Goal: Task Accomplishment & Management: Use online tool/utility

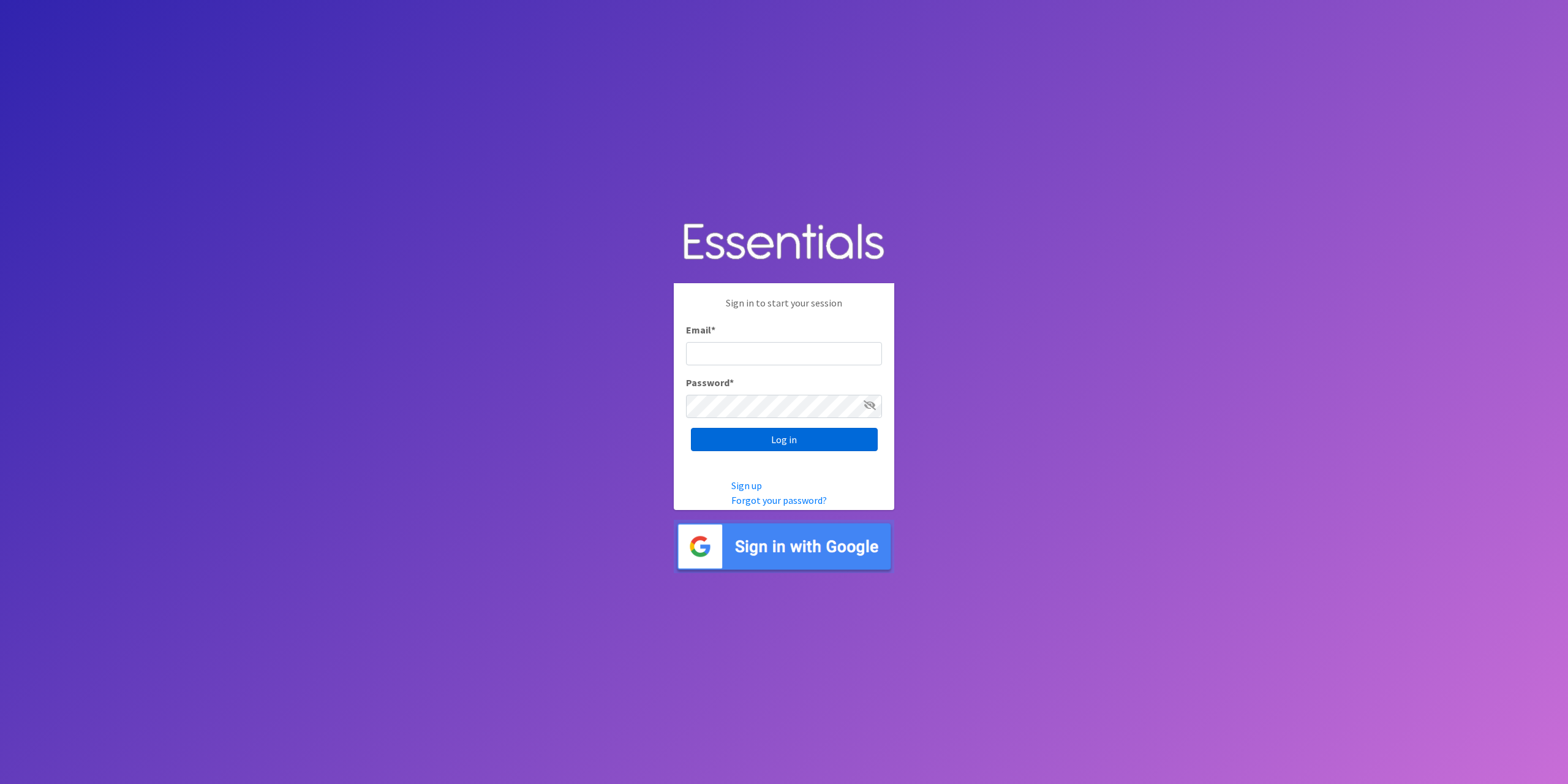
type input "tshaughnessy@ccozarks.org"
click at [769, 443] on input "Log in" at bounding box center [784, 439] width 187 height 24
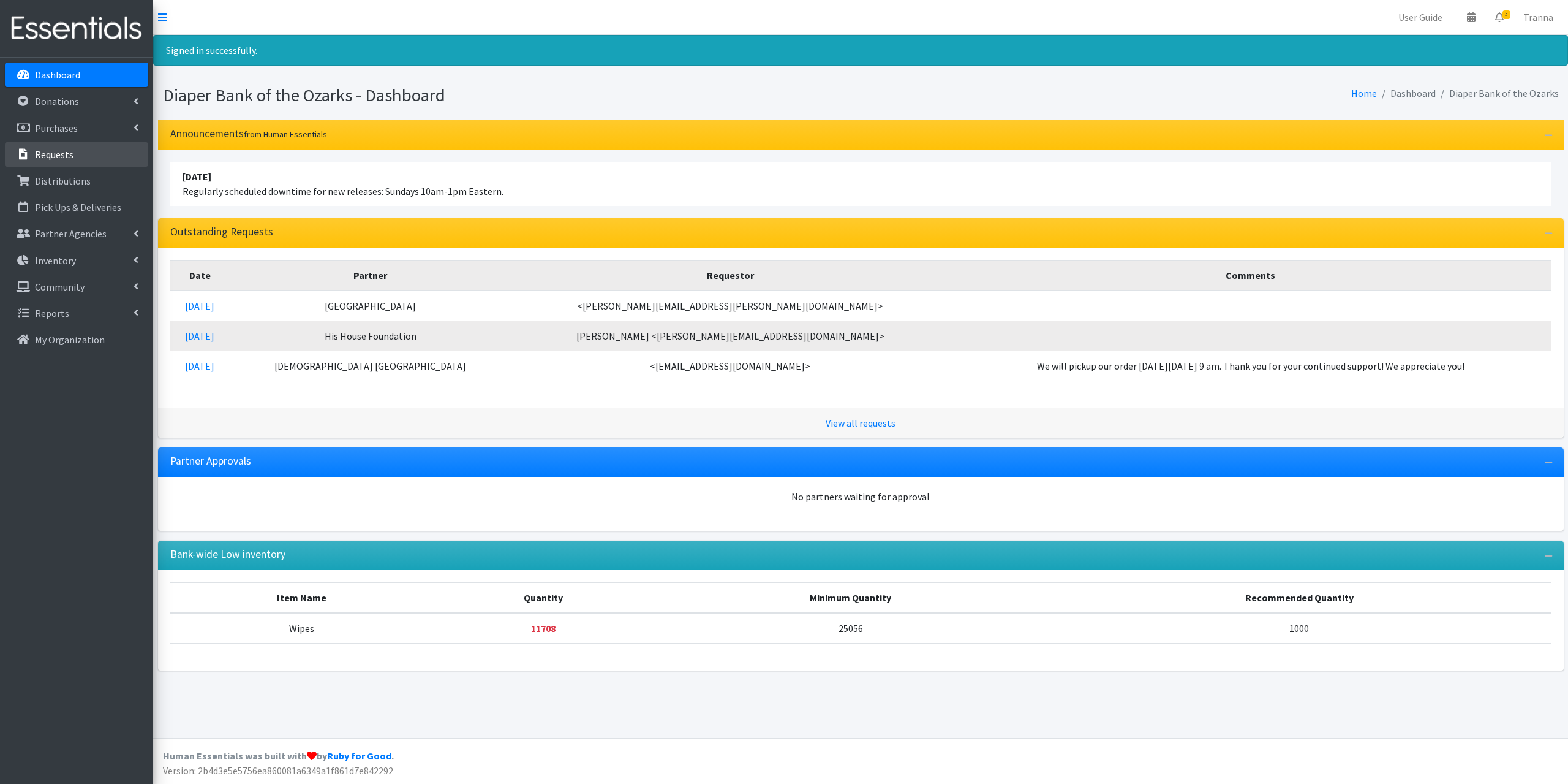
click at [52, 153] on p "Requests" at bounding box center [54, 155] width 39 height 12
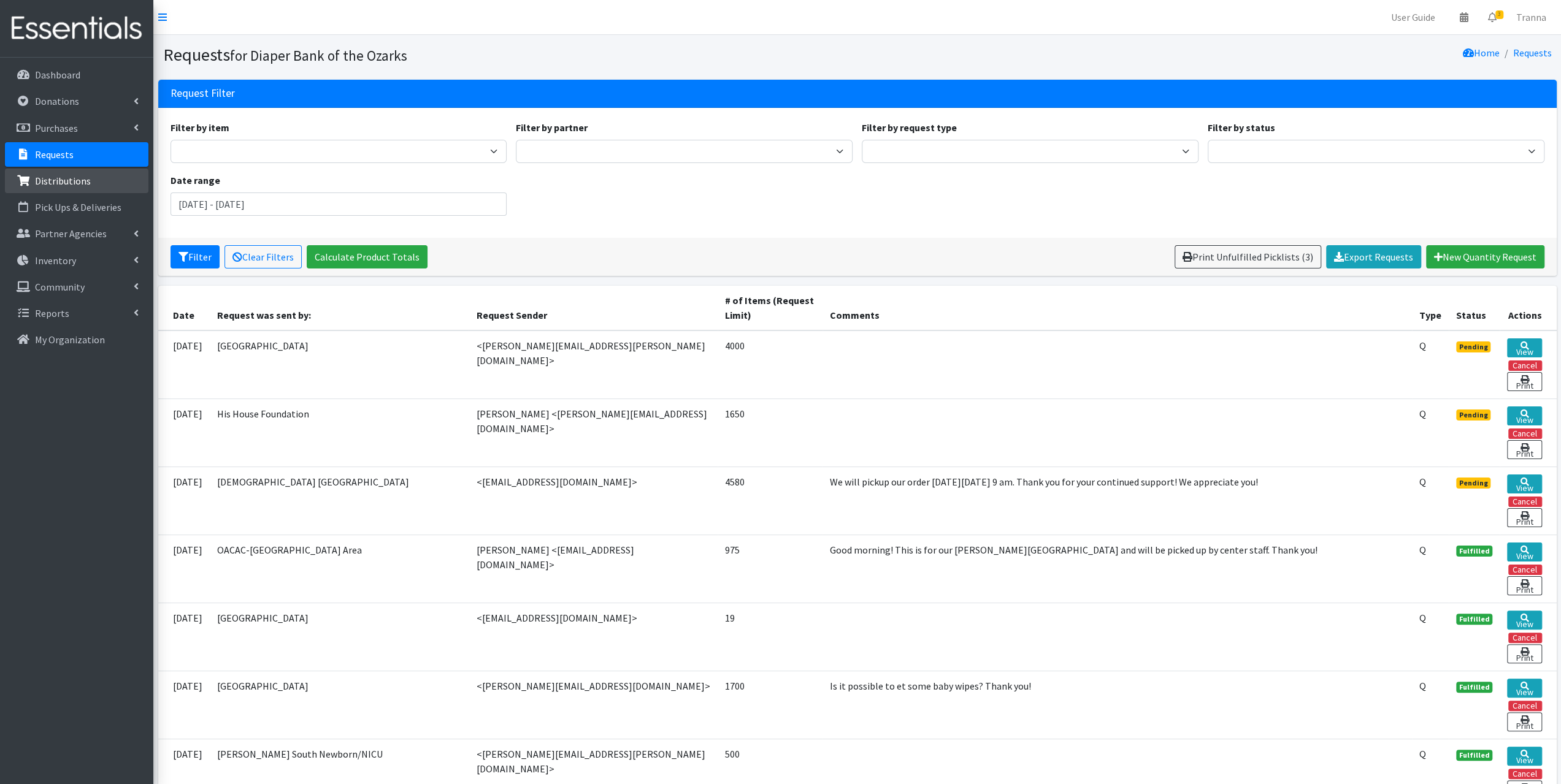
click at [77, 179] on p "Distributions" at bounding box center [62, 181] width 55 height 12
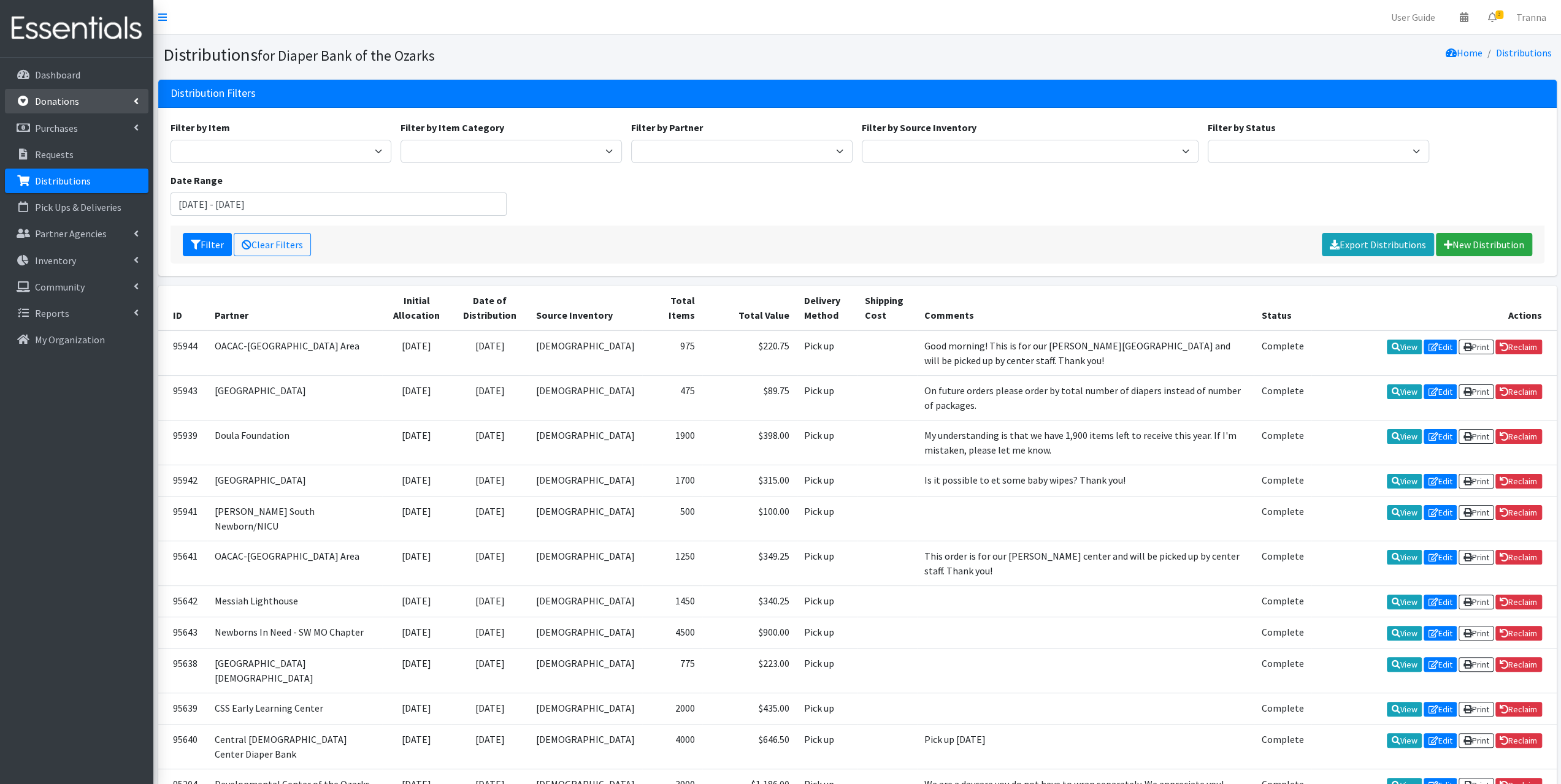
click at [62, 100] on p "Donations" at bounding box center [57, 101] width 44 height 12
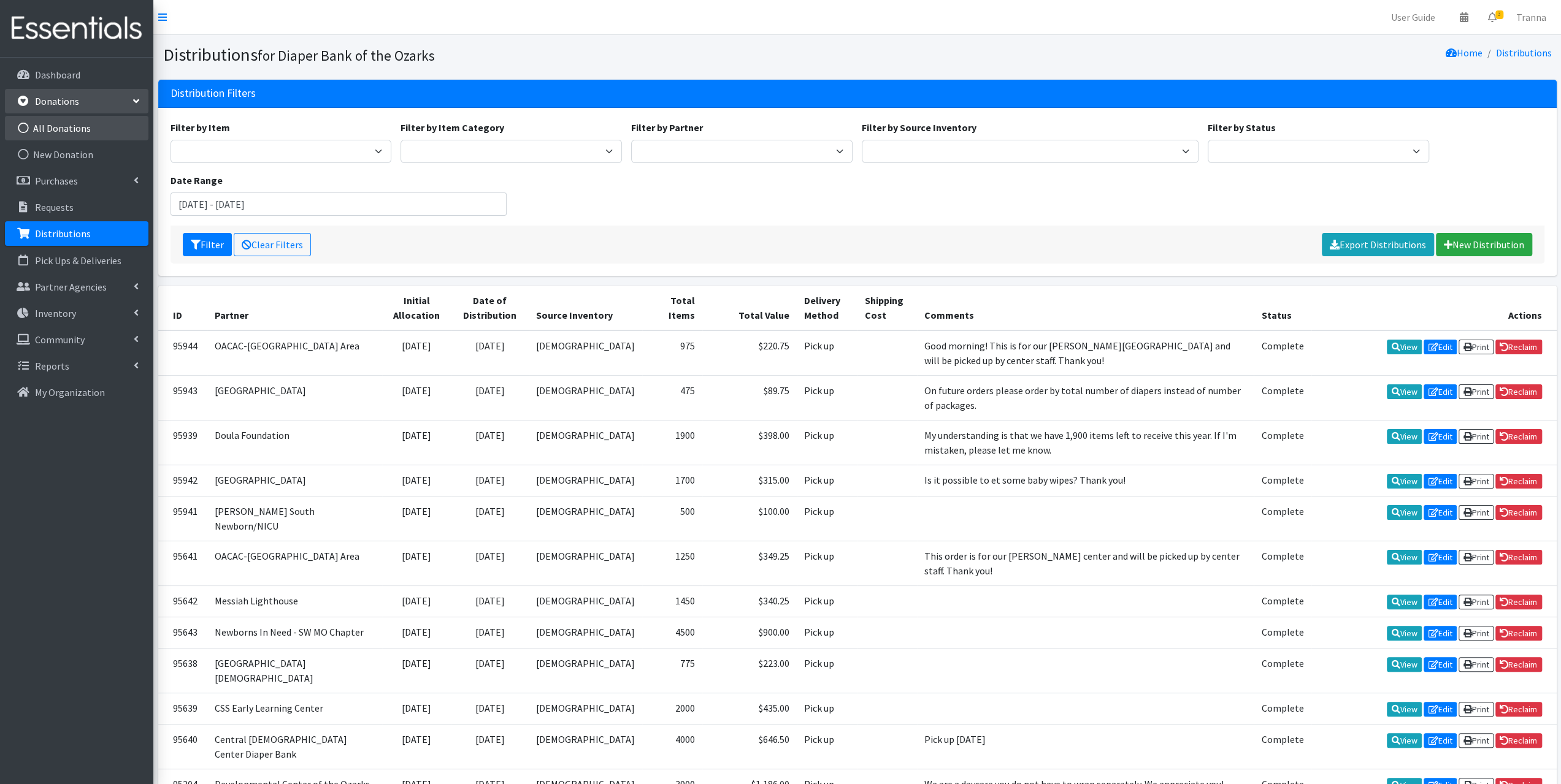
click at [60, 125] on link "All Donations" at bounding box center [77, 128] width 143 height 25
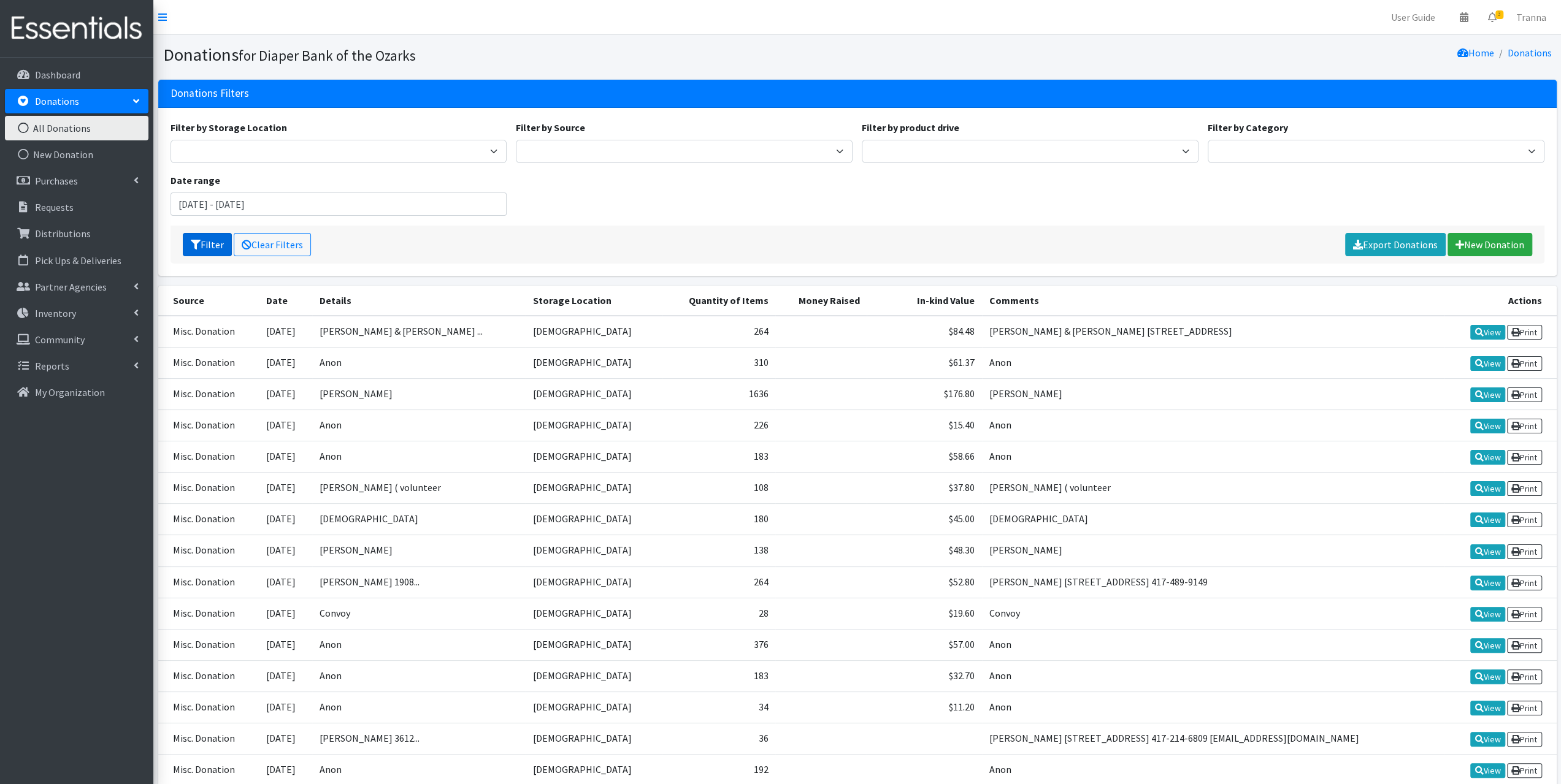
click at [208, 240] on button "Filter" at bounding box center [208, 244] width 49 height 24
click at [205, 243] on button "Filter" at bounding box center [208, 244] width 49 height 24
drag, startPoint x: 0, startPoint y: 0, endPoint x: 543, endPoint y: 200, distance: 578.7
click at [543, 200] on div "Filter by Storage Location Council of Churches Filter by Source Misc. Donation …" at bounding box center [857, 173] width 1383 height 105
click at [355, 205] on input "[DATE] - [DATE]" at bounding box center [339, 204] width 337 height 24
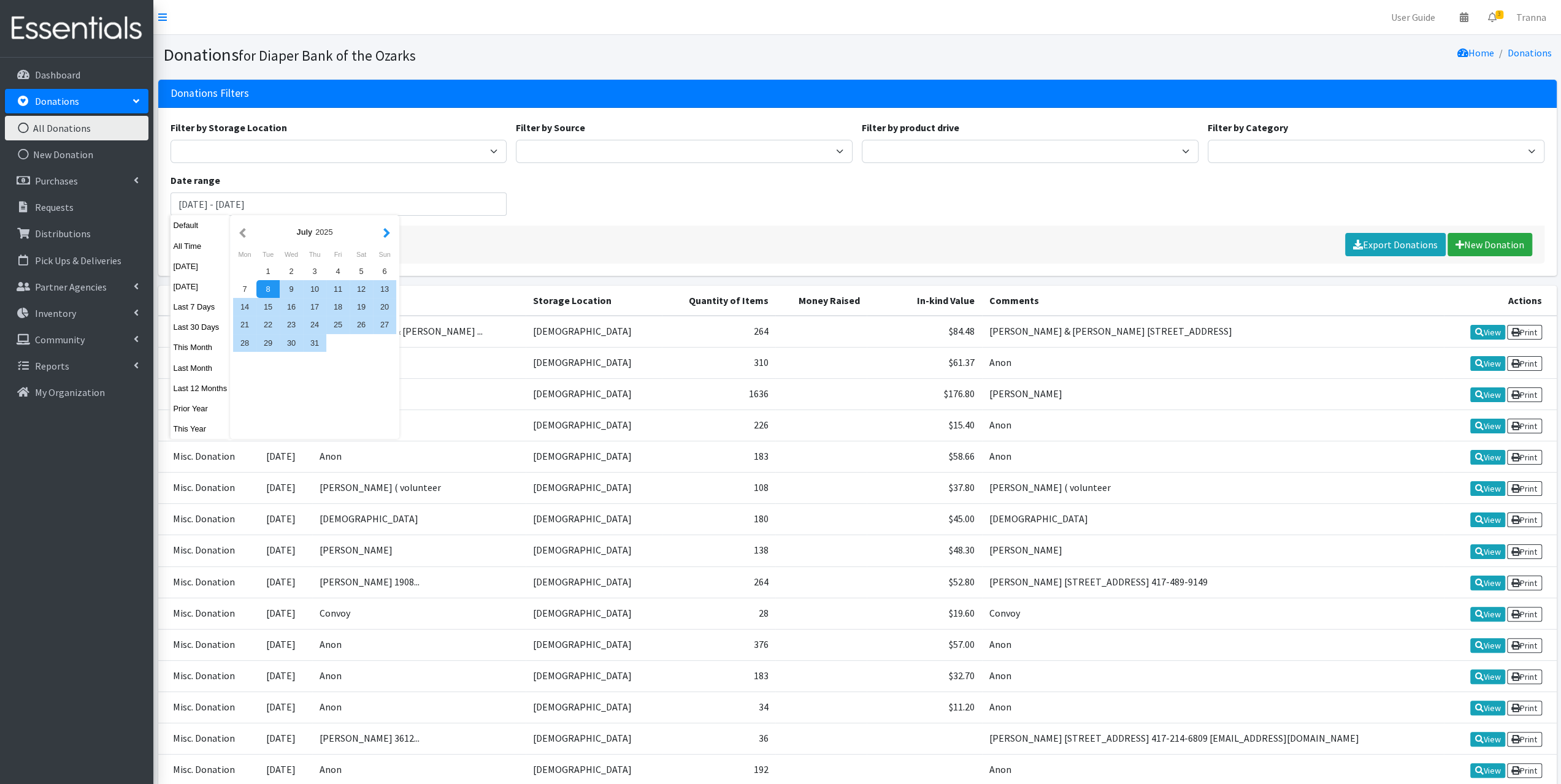
click at [384, 236] on button "button" at bounding box center [386, 231] width 13 height 15
click at [335, 274] on div "1" at bounding box center [338, 271] width 24 height 18
drag, startPoint x: 335, startPoint y: 274, endPoint x: 380, endPoint y: 345, distance: 84.1
click at [380, 345] on div "1 2 3 4 5 6 7 8 9 10 11 12 13 14 15 16 17 18 19 20 21 22 23 24 25 26 27 28 29 3…" at bounding box center [315, 307] width 164 height 90
click at [380, 345] on div "31" at bounding box center [384, 343] width 24 height 18
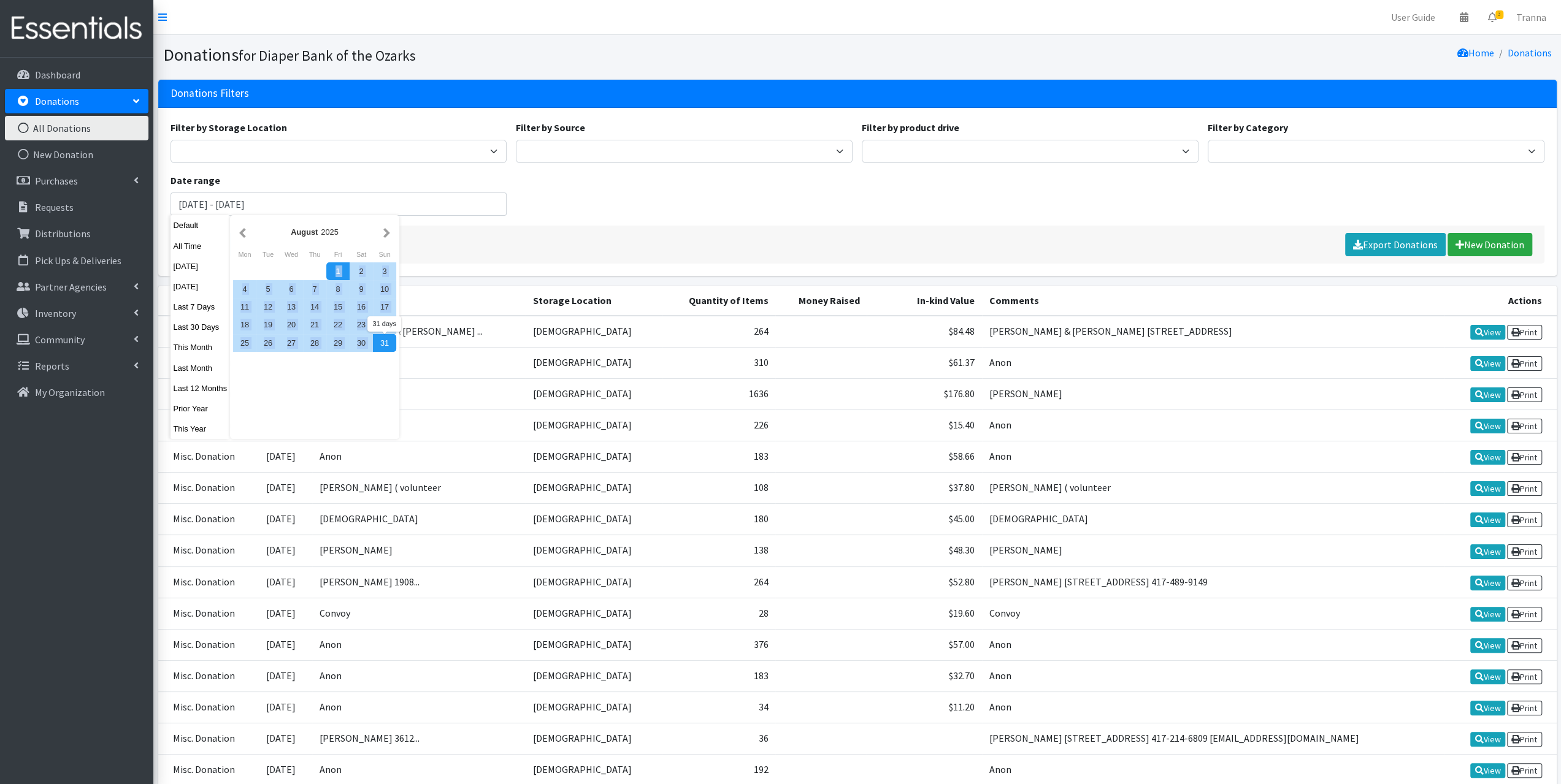
type input "August 1, 2025 - August 31, 2025"
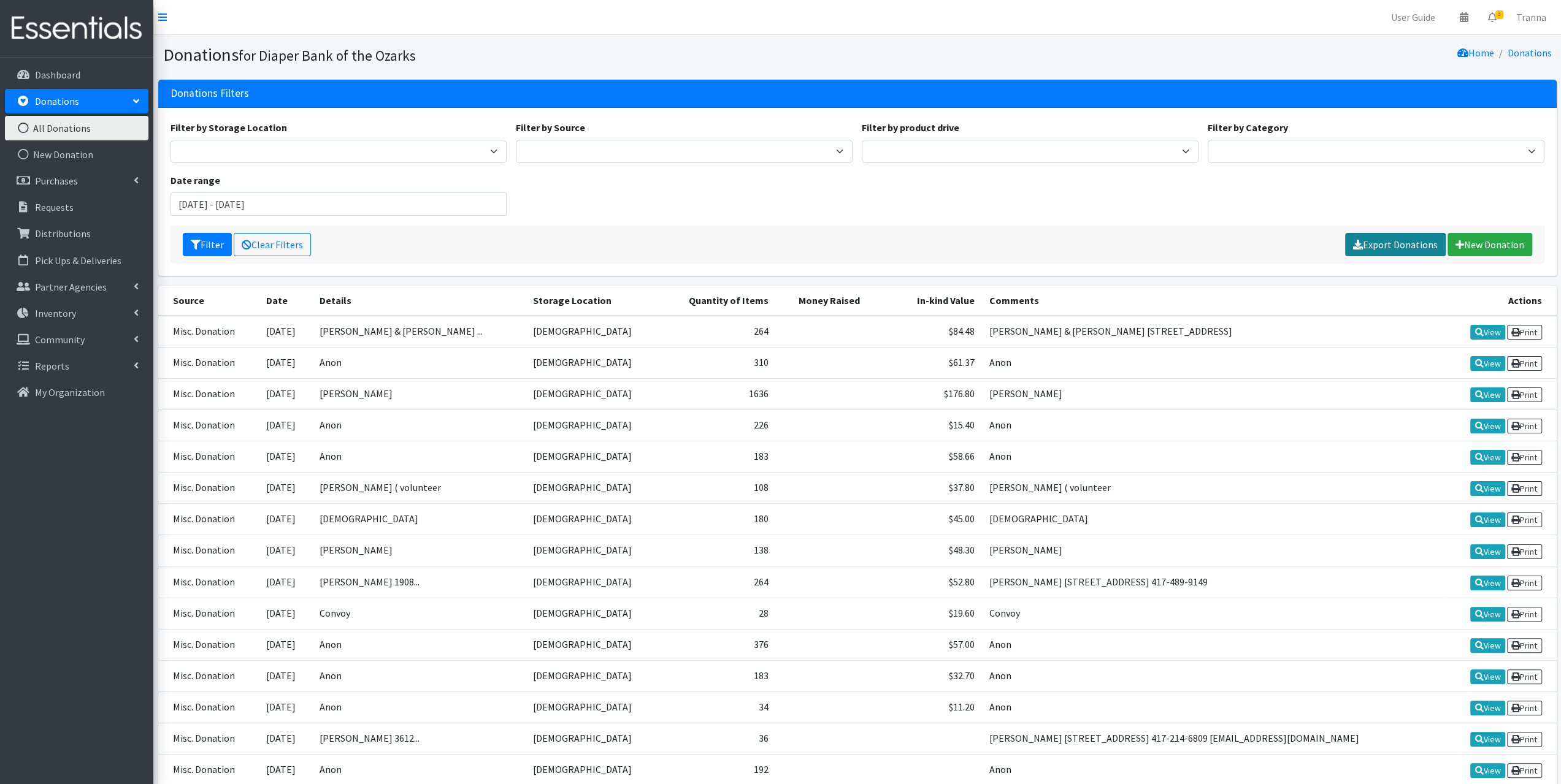
click at [1396, 244] on link "Export Donations" at bounding box center [1395, 244] width 100 height 24
